Goal: Task Accomplishment & Management: Use online tool/utility

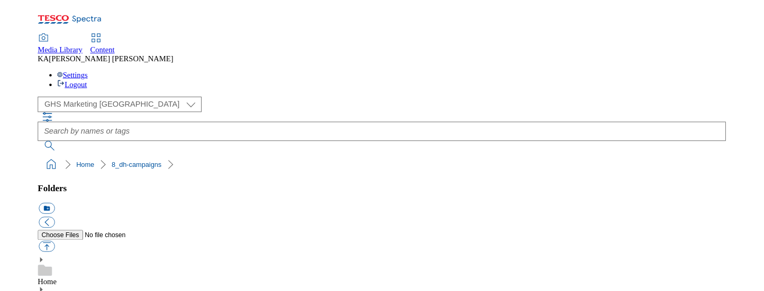
scroll to position [162, 0]
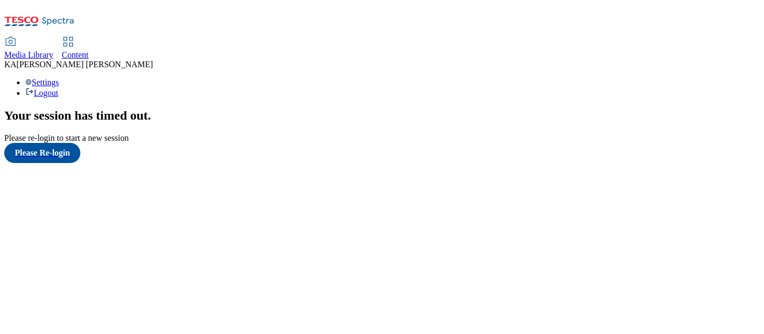
click at [89, 50] on span "Content" at bounding box center [75, 54] width 27 height 9
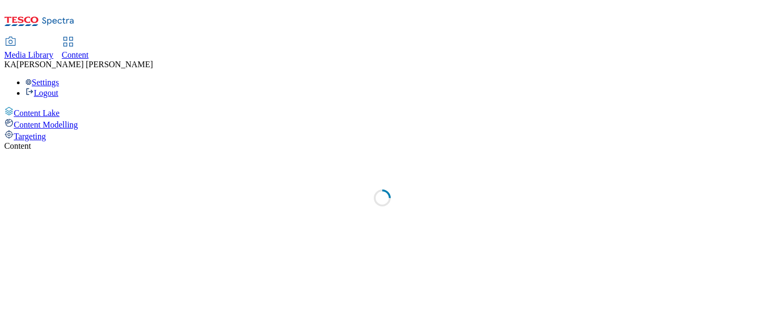
select select "ghs-uk"
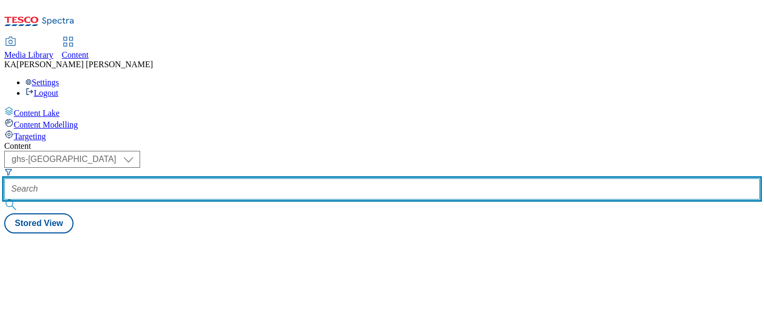
click at [234, 178] on input "text" at bounding box center [382, 188] width 756 height 21
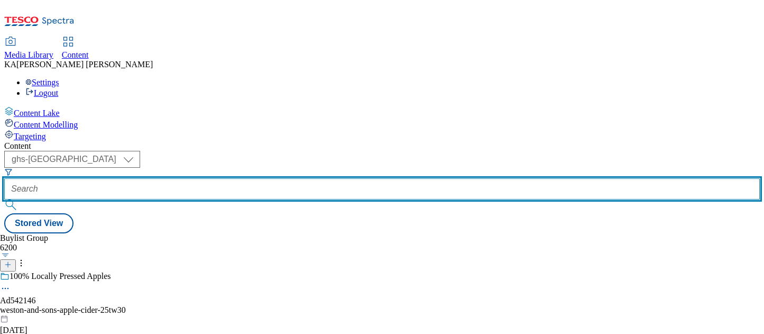
paste input "general-mills-green-giant-25tw29"
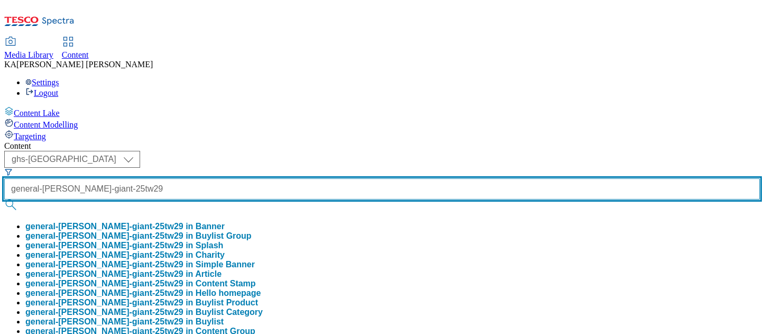
scroll to position [0, 34]
type input "general-mills-green-giant-25tw29"
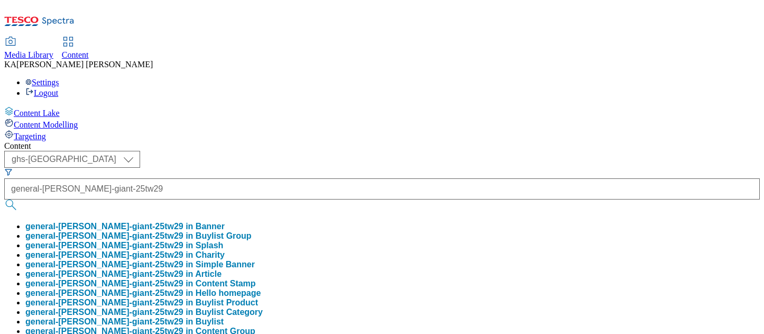
scroll to position [0, 0]
click at [232, 231] on button "general-mills-green-giant-25tw29 in Buylist Group" at bounding box center [138, 236] width 226 height 10
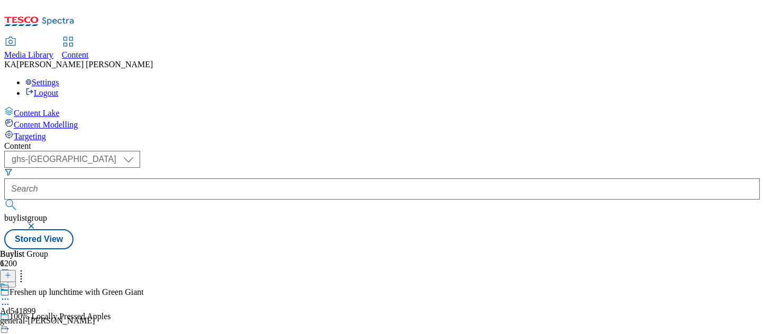
click at [11, 294] on icon at bounding box center [5, 299] width 11 height 11
click at [45, 317] on span "Edit" at bounding box center [39, 321] width 12 height 8
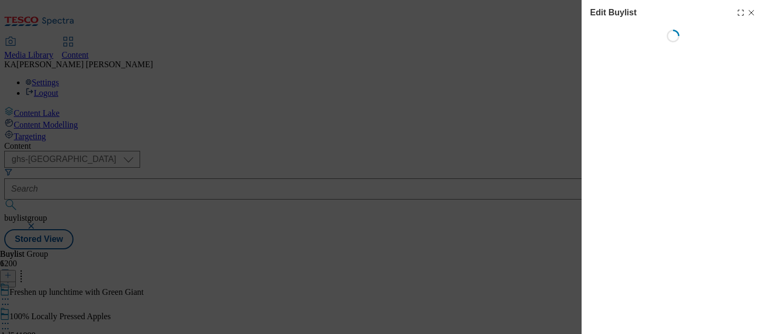
select select "tactical"
select select "supplier funded short term 1-3 weeks"
select select "dunnhumby"
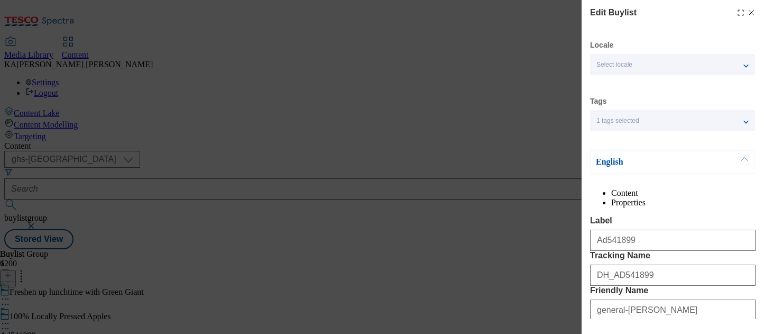
select select "Banner"
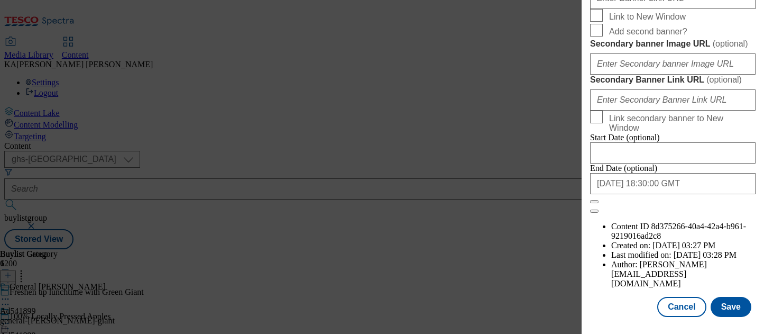
scroll to position [1017, 0]
paste input "https://digitalcontent.api.tesco.com/v2/media/ghs-mktg/7eb65803-06b4-49de-bb82-…"
type input "https://digitalcontent.api.tesco.com/v2/media/ghs-mktg/7eb65803-06b4-49de-bb82-…"
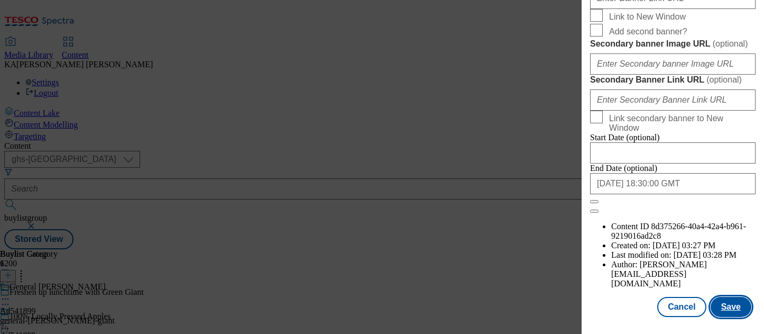
click at [729, 309] on button "Save" at bounding box center [731, 307] width 41 height 20
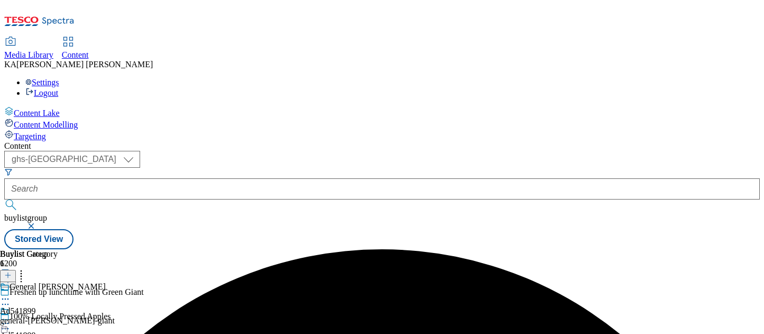
click at [11, 318] on icon at bounding box center [5, 323] width 11 height 11
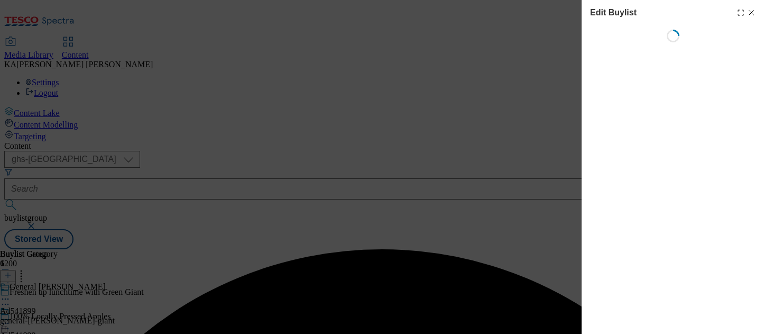
select select "tactical"
select select "supplier funded short term 1-3 weeks"
select select "dunnhumby"
select select "Banner"
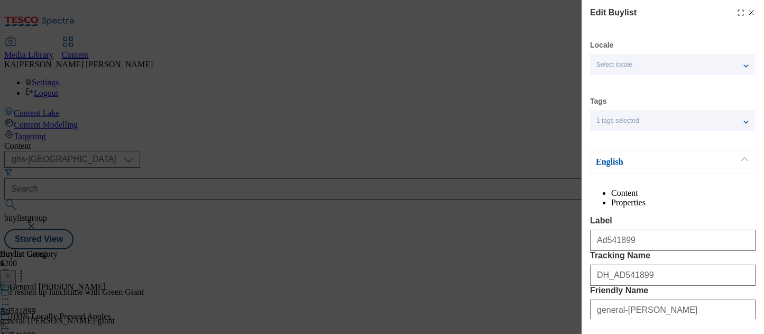
click at [752, 11] on icon "Modal" at bounding box center [751, 12] width 8 height 8
select select "tactical"
select select "supplier funded short term 1-3 weeks"
select select "dunnhumby"
select select "Banner"
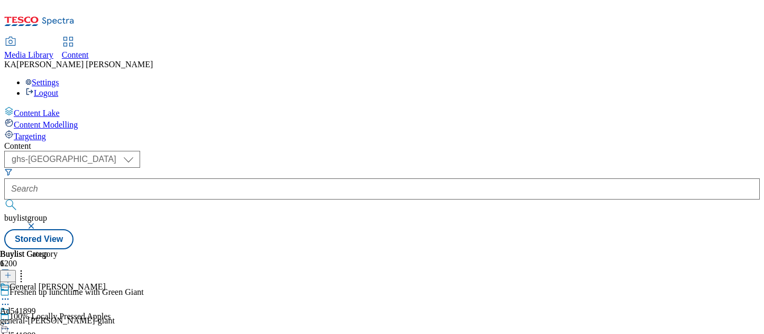
click at [11, 318] on icon at bounding box center [5, 323] width 11 height 11
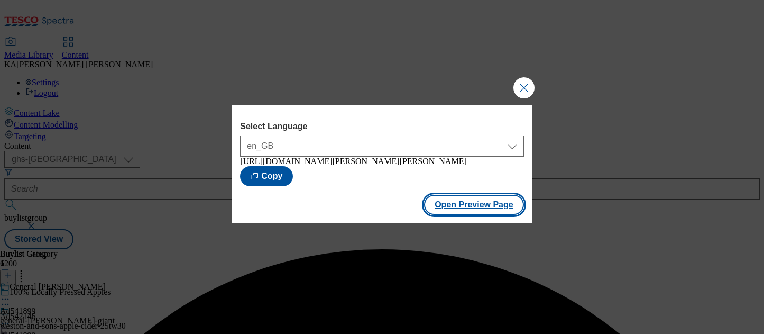
click at [446, 212] on button "Open Preview Page" at bounding box center [474, 205] width 100 height 20
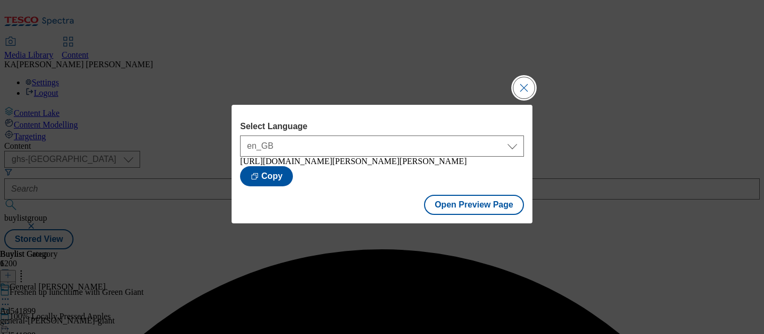
click at [523, 80] on button "Close Modal" at bounding box center [524, 87] width 21 height 21
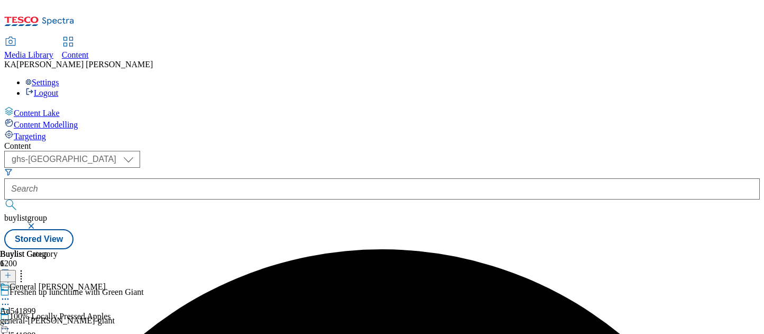
click at [11, 318] on icon at bounding box center [5, 323] width 11 height 11
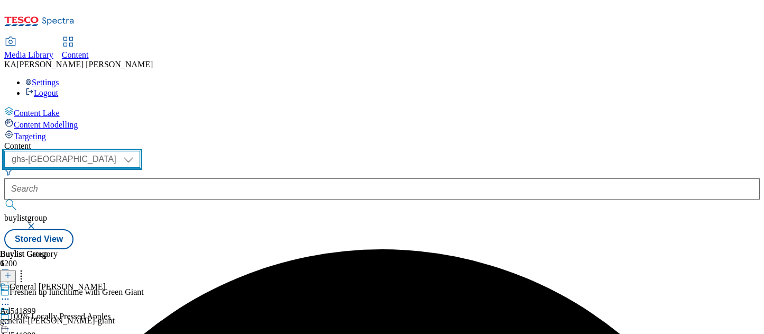
click at [140, 151] on select "ghs-roi ghs-uk" at bounding box center [72, 159] width 136 height 17
select select "ghs-roi"
click at [138, 151] on select "ghs-roi ghs-uk" at bounding box center [72, 159] width 136 height 17
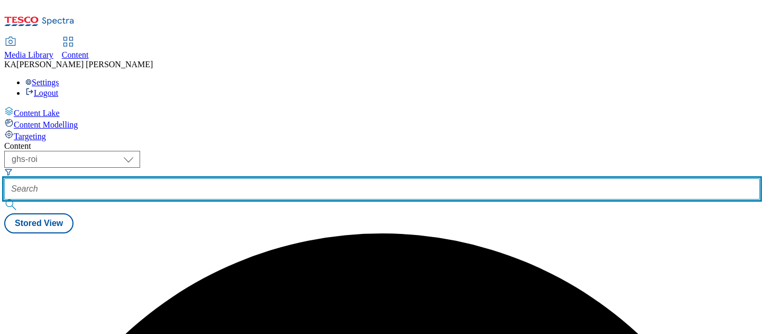
click at [254, 178] on input "text" at bounding box center [382, 188] width 756 height 21
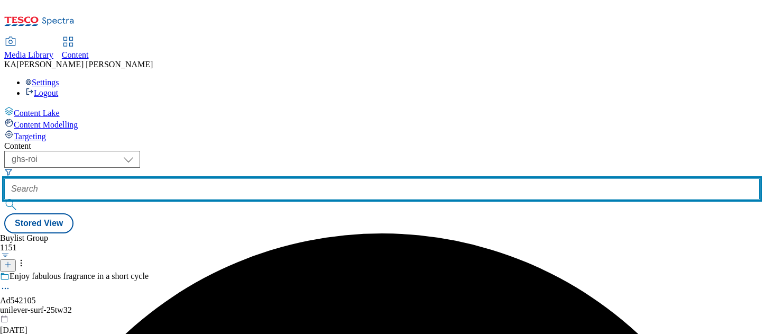
paste input "shs-drinks-wkd-25tw29"
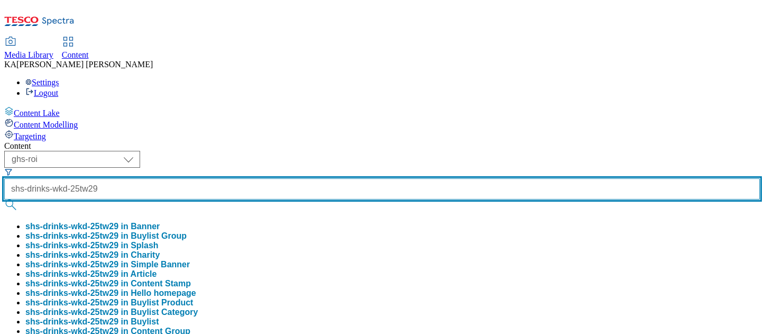
scroll to position [0, 2]
type input "shs-drinks-wkd-25tw29"
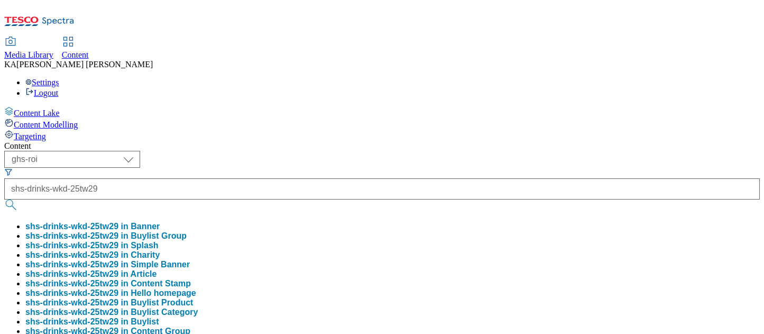
scroll to position [0, 0]
click at [187, 231] on button "shs-drinks-wkd-25tw29 in Buylist Group" at bounding box center [105, 236] width 161 height 10
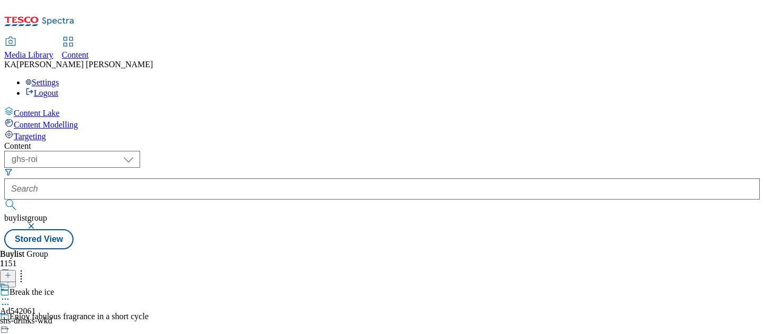
click at [11, 294] on icon at bounding box center [5, 299] width 11 height 11
click at [45, 317] on span "Edit" at bounding box center [39, 321] width 12 height 8
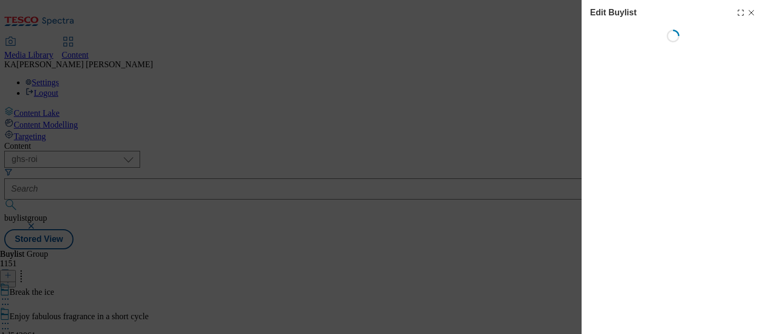
select select "tactical"
select select "supplier funded short term 1-3 weeks"
select select "dunnhumby"
select select "Banner"
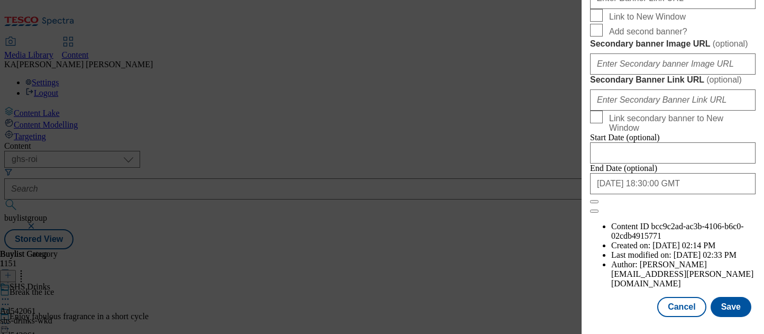
scroll to position [1050, 0]
paste input "https://digitalcontent.api.tesco.com/v2/media/ghs-mktg/99113013-1d51-448d-a457-…"
type input "https://digitalcontent.api.tesco.com/v2/media/ghs-mktg/99113013-1d51-448d-a457-…"
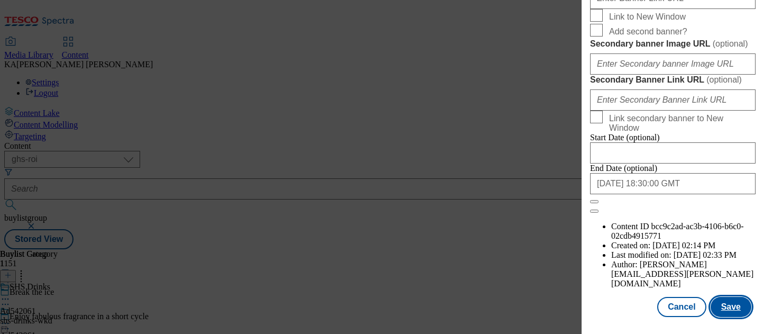
click at [735, 309] on button "Save" at bounding box center [731, 307] width 41 height 20
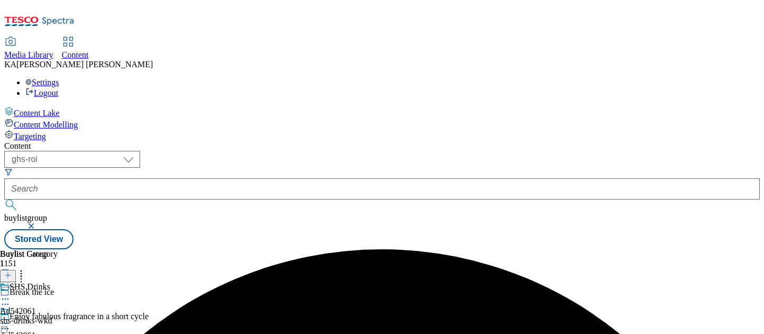
click at [11, 318] on icon at bounding box center [5, 323] width 11 height 11
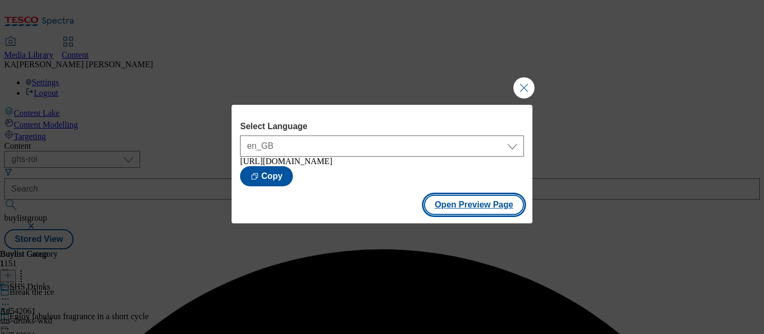
click at [445, 214] on button "Open Preview Page" at bounding box center [474, 205] width 100 height 20
click at [514, 81] on button "Close Modal" at bounding box center [524, 87] width 21 height 21
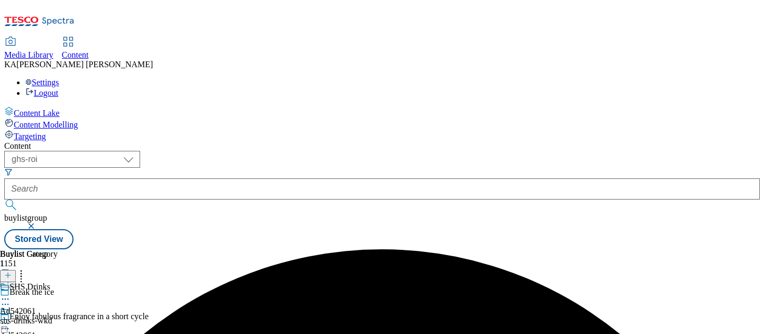
click at [11, 318] on icon at bounding box center [5, 323] width 11 height 11
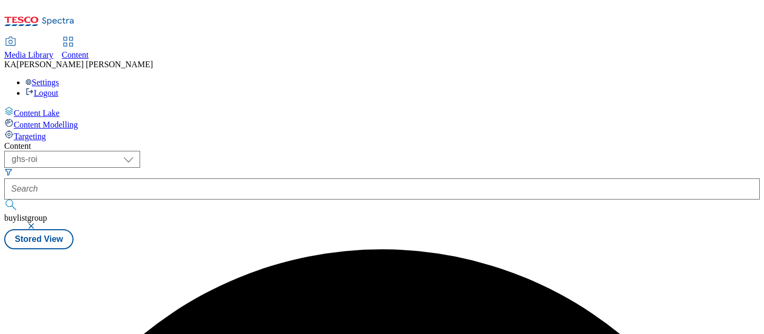
scroll to position [0, 0]
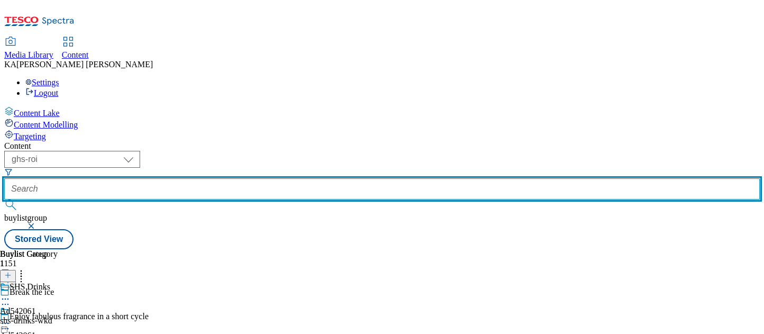
click at [250, 178] on input "text" at bounding box center [382, 188] width 756 height 21
paste input "danone-aptamil-25tw29"
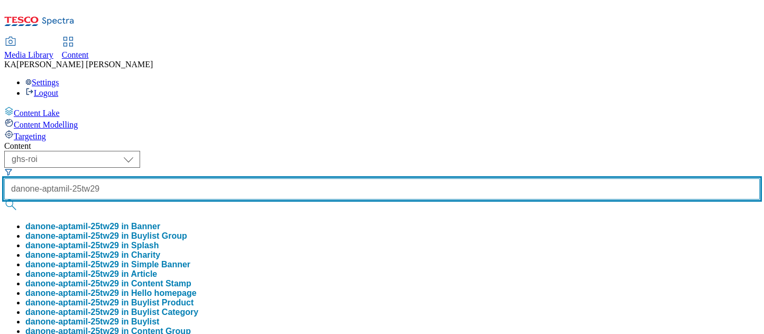
scroll to position [0, 3]
type input "danone-aptamil-25tw29"
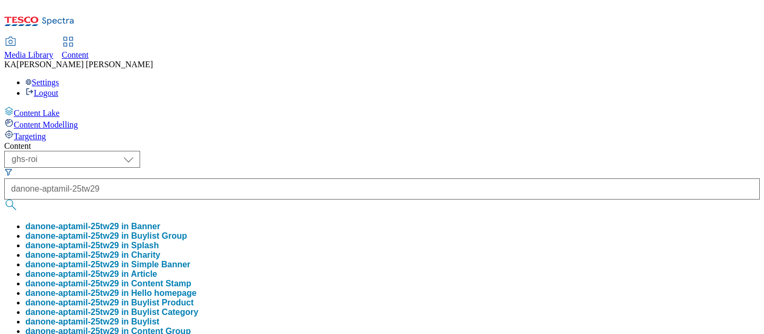
click at [187, 231] on button "danone-aptamil-25tw29 in Buylist Group" at bounding box center [106, 236] width 162 height 10
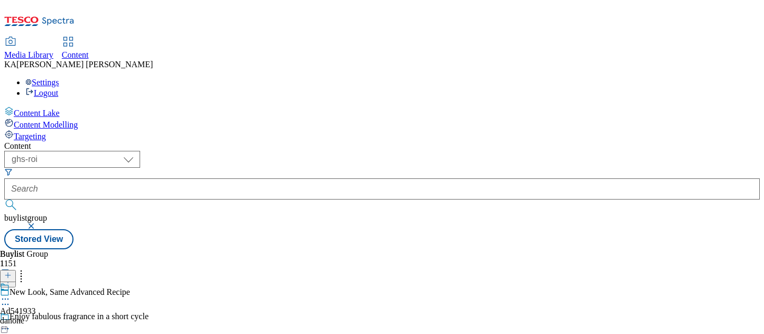
click at [11, 294] on icon at bounding box center [5, 299] width 11 height 11
click at [45, 317] on span "Edit" at bounding box center [39, 321] width 12 height 8
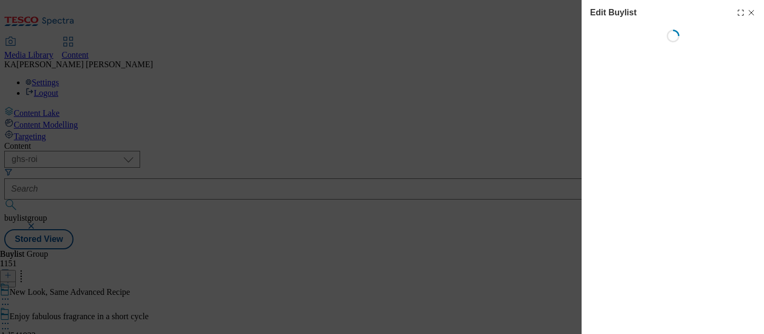
select select "tactical"
select select "supplier funded short term 1-3 weeks"
select select "dunnhumby"
select select "Banner"
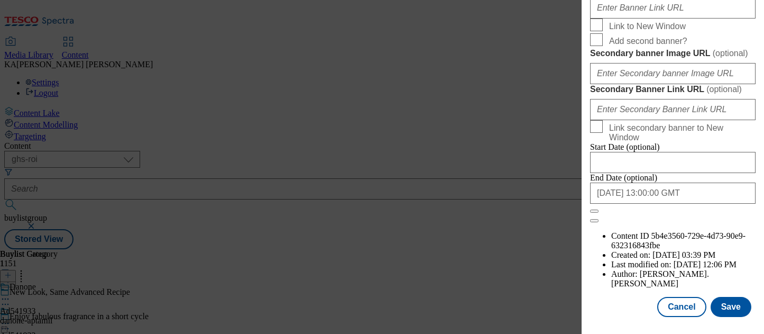
scroll to position [993, 0]
click at [733, 311] on button "Save" at bounding box center [731, 307] width 41 height 20
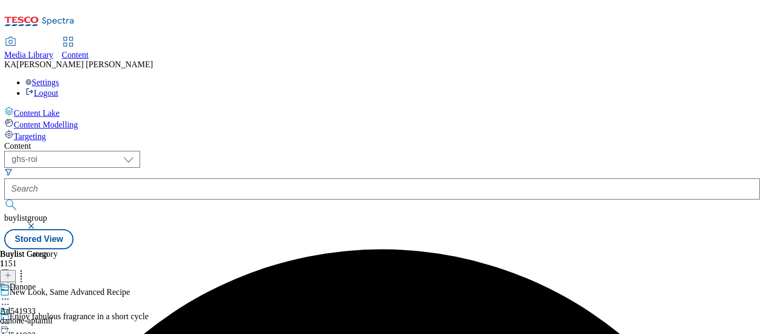
click at [11, 318] on icon at bounding box center [5, 323] width 11 height 11
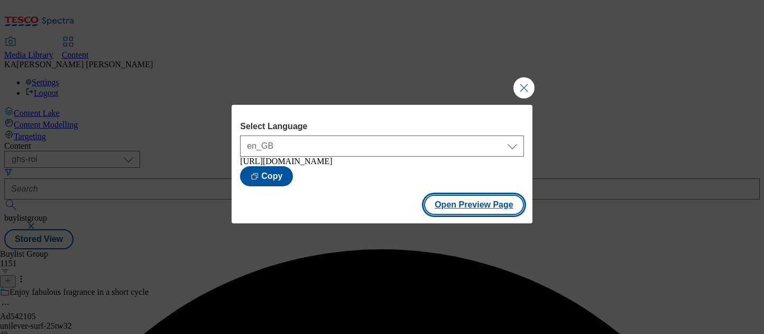
click at [440, 212] on button "Open Preview Page" at bounding box center [474, 205] width 100 height 20
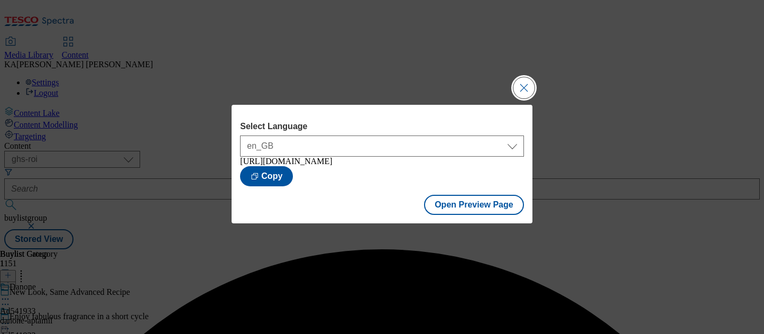
click at [521, 82] on button "Close Modal" at bounding box center [524, 87] width 21 height 21
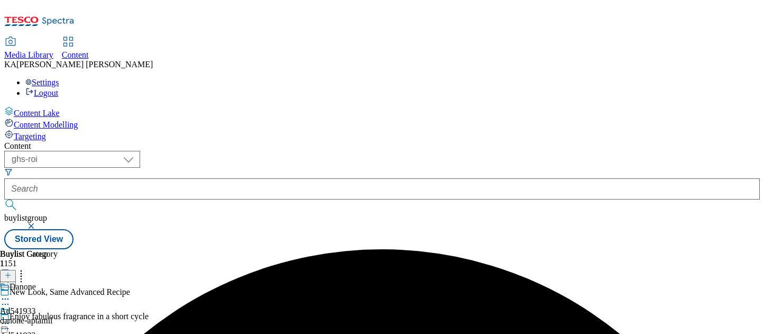
click at [11, 318] on icon at bounding box center [5, 323] width 11 height 11
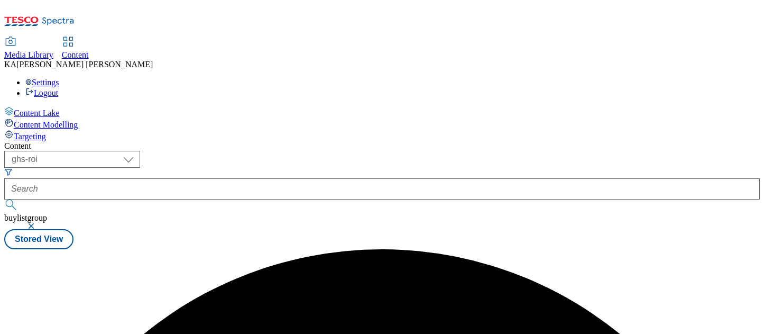
scroll to position [0, 0]
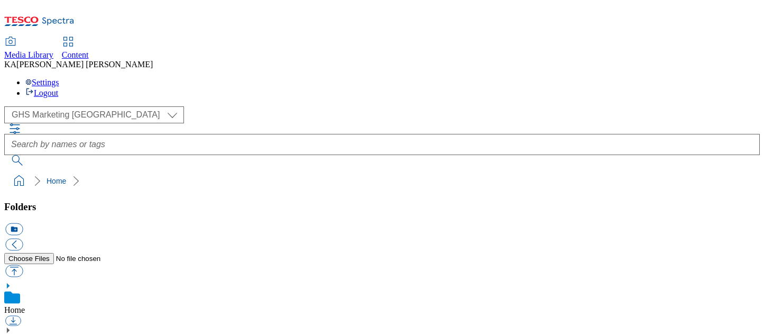
scroll to position [149, 0]
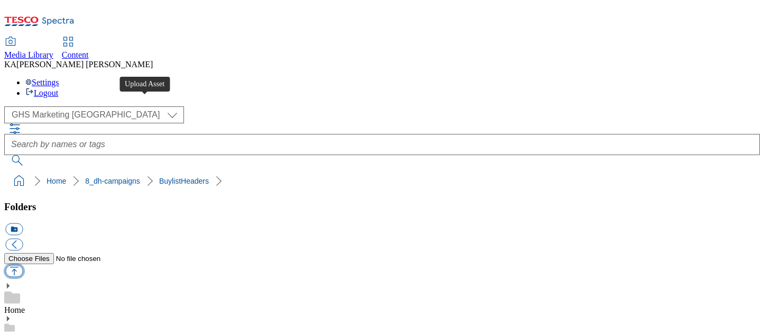
click at [23, 265] on button "button" at bounding box center [13, 271] width 17 height 12
type input "C:\fakepath\1756900515596-ad541899_Green_Giant_LegoBrand_H_1184x333_V2.jpg"
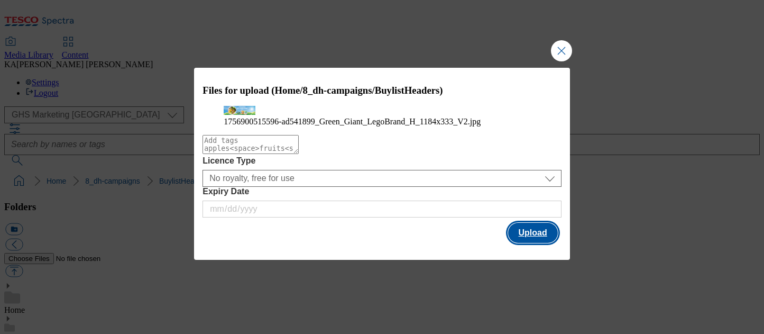
click at [541, 243] on button "Upload" at bounding box center [533, 233] width 50 height 20
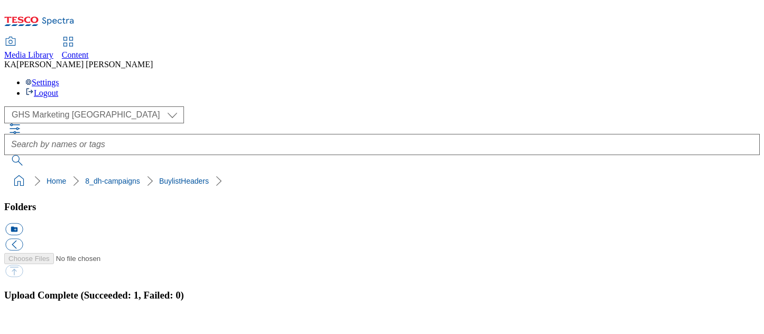
click at [21, 323] on button "button" at bounding box center [13, 328] width 16 height 10
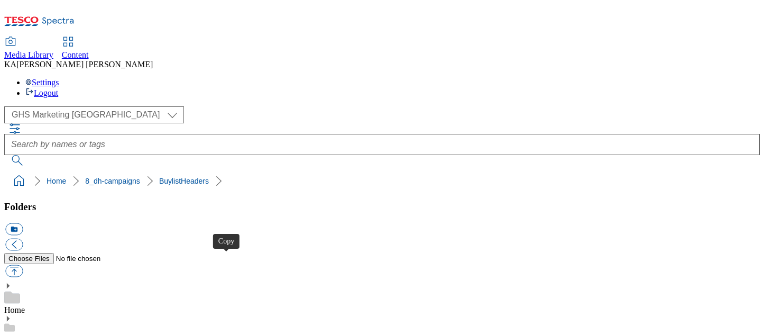
click at [23, 265] on button "button" at bounding box center [13, 271] width 17 height 12
type input "C:\fakepath\1756726286826-ADAD542061_ROI_WKDNPD_Launch_Legobrand_H_1184X333_V2.…"
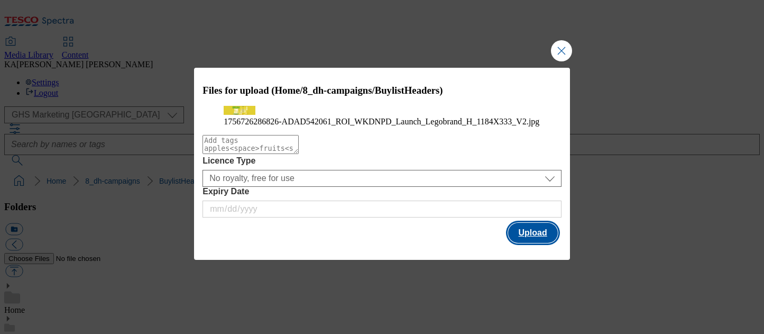
click at [519, 243] on button "Upload" at bounding box center [533, 233] width 50 height 20
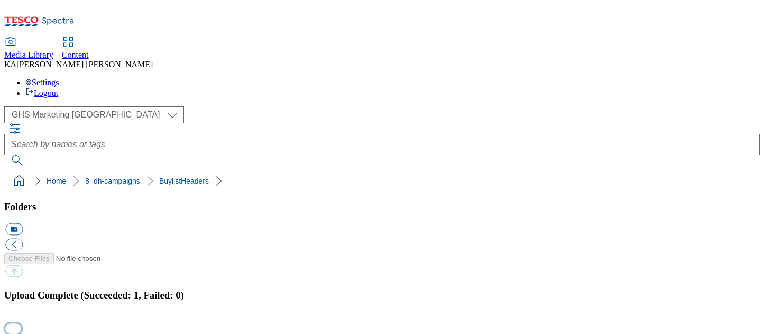
click at [21, 323] on button "button" at bounding box center [13, 328] width 16 height 10
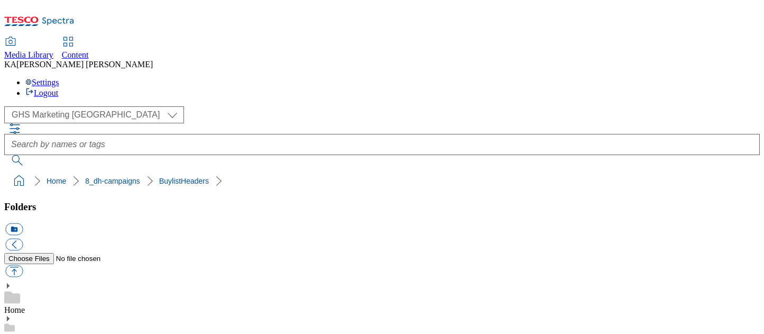
click at [23, 265] on button "button" at bounding box center [13, 271] width 17 height 12
type input "C:\fakepath\1756198807880-ad541933_ROI_Aptamil_Advance_LegoBrand_H_1184x333_V1.…"
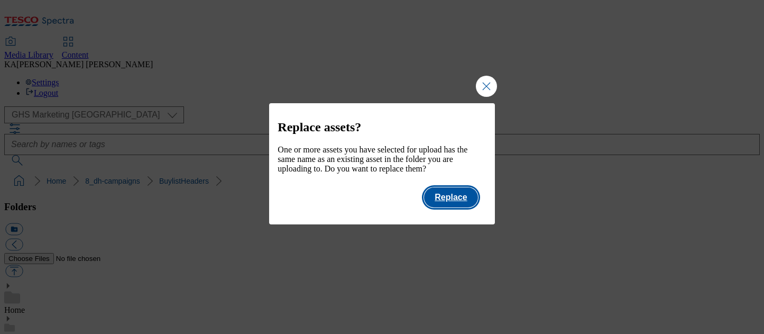
click at [459, 207] on button "Replace" at bounding box center [450, 197] width 53 height 20
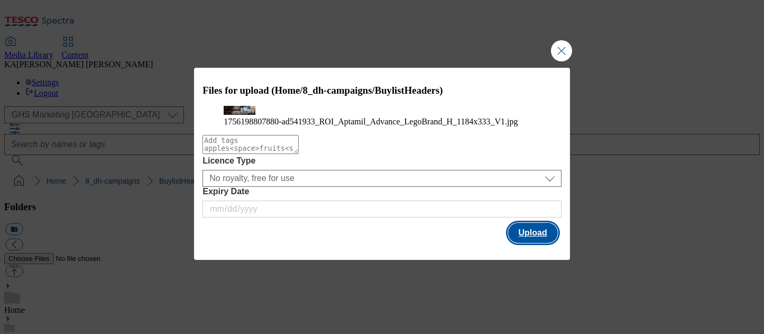
click at [534, 243] on button "Upload" at bounding box center [533, 233] width 50 height 20
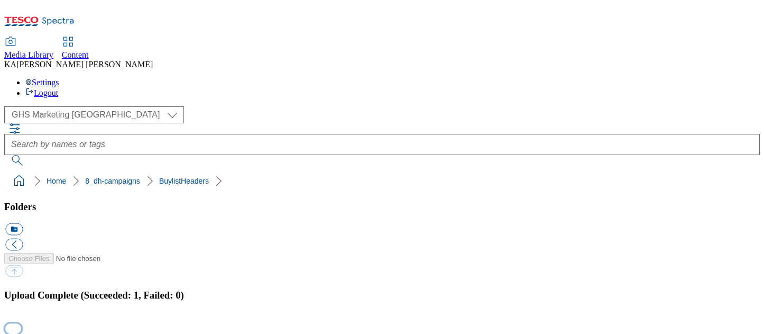
click at [21, 323] on button "button" at bounding box center [13, 328] width 16 height 10
